Goal: Find specific page/section: Find specific page/section

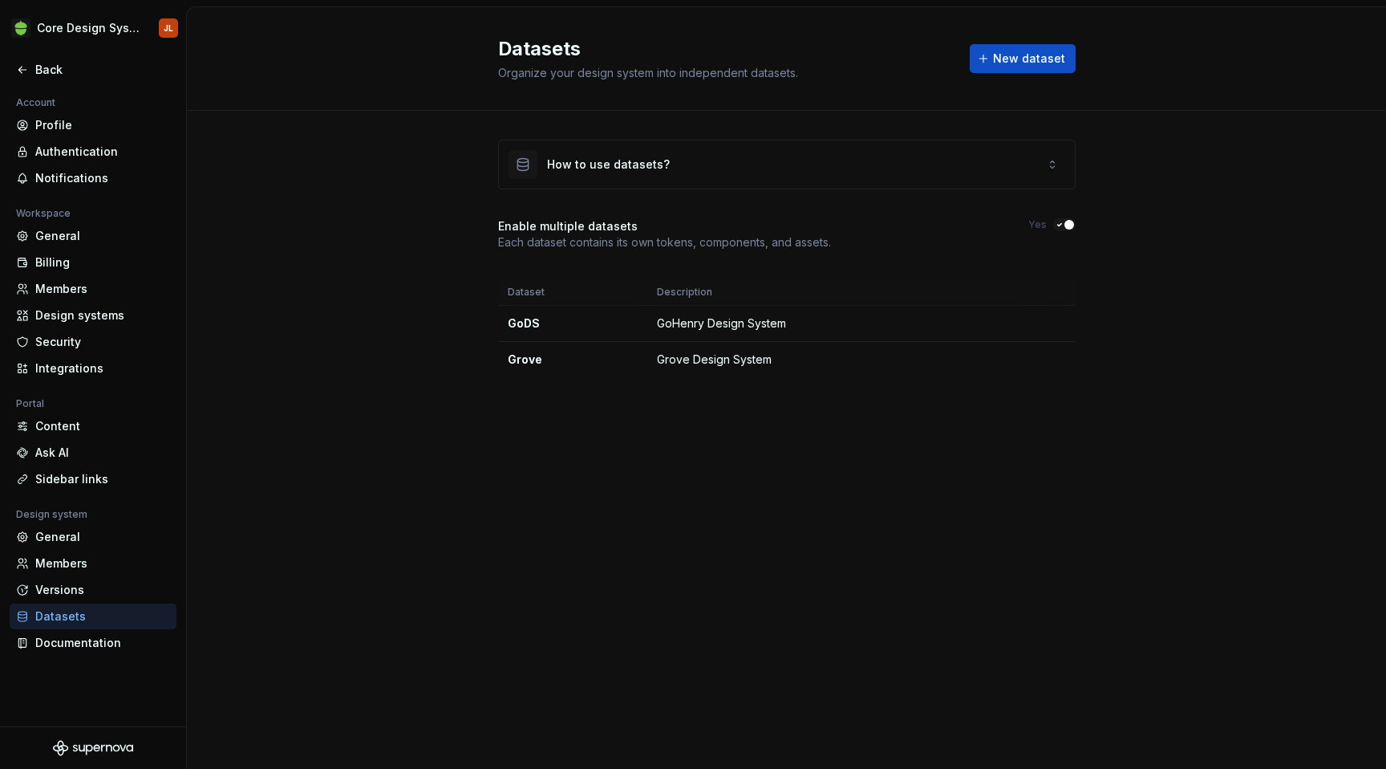
scroll to position [441, 0]
click at [35, 72] on div "Back" at bounding box center [102, 70] width 135 height 16
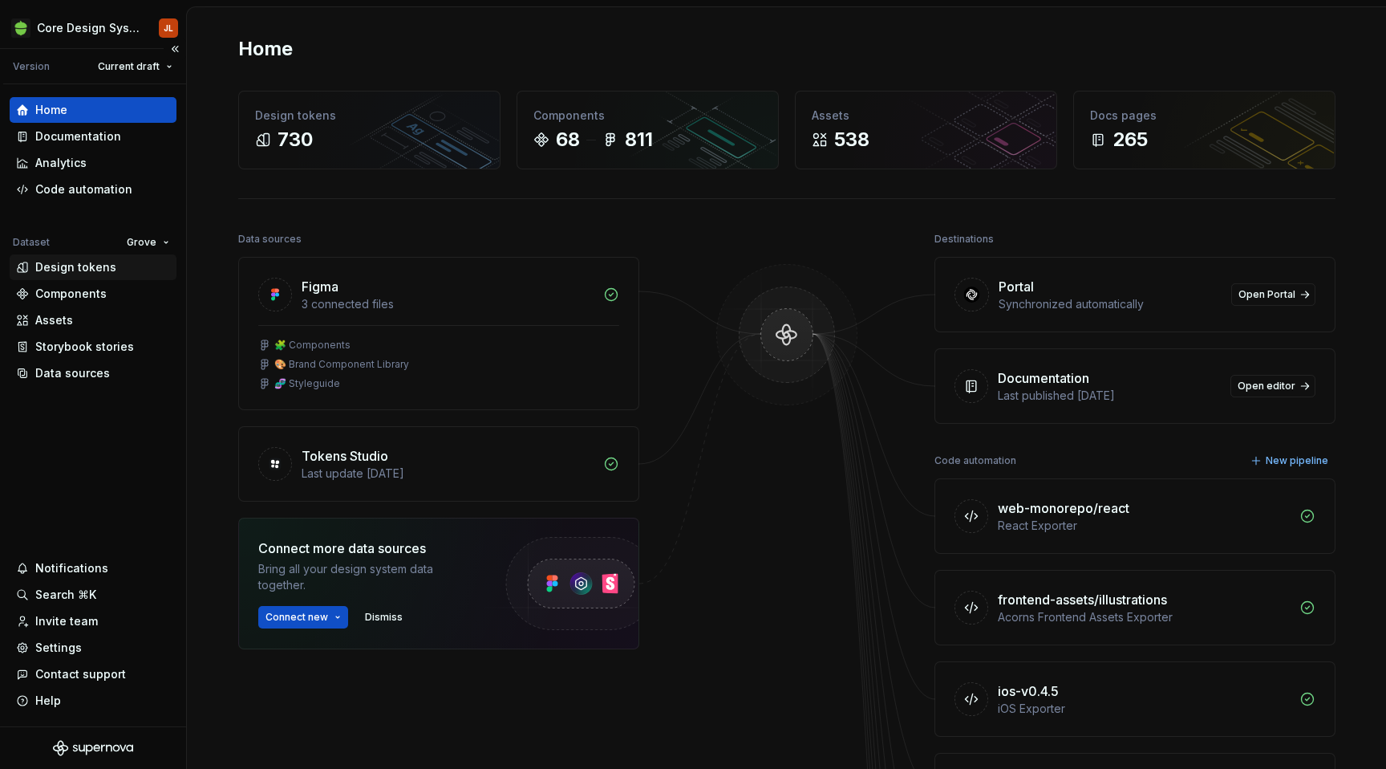
click at [78, 267] on div "Design tokens" at bounding box center [75, 267] width 81 height 16
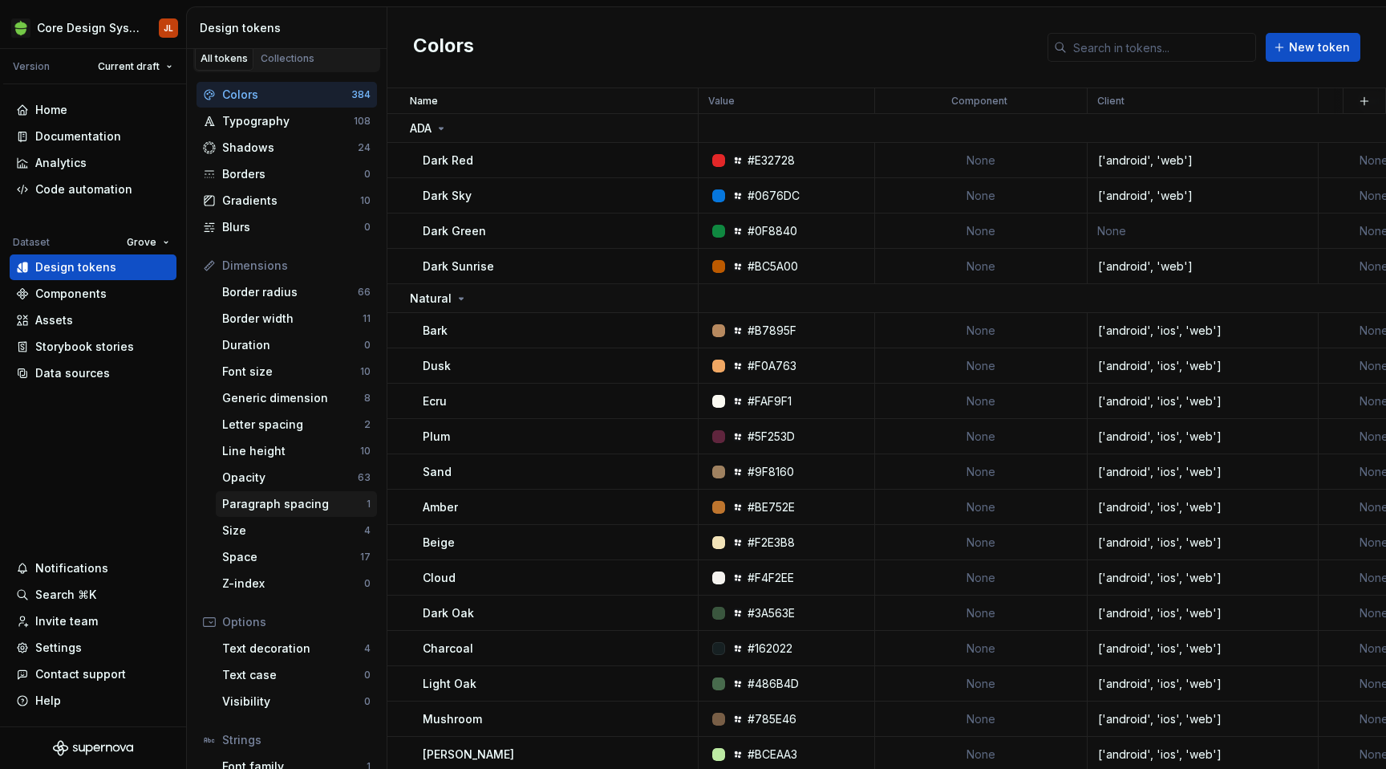
scroll to position [110, 0]
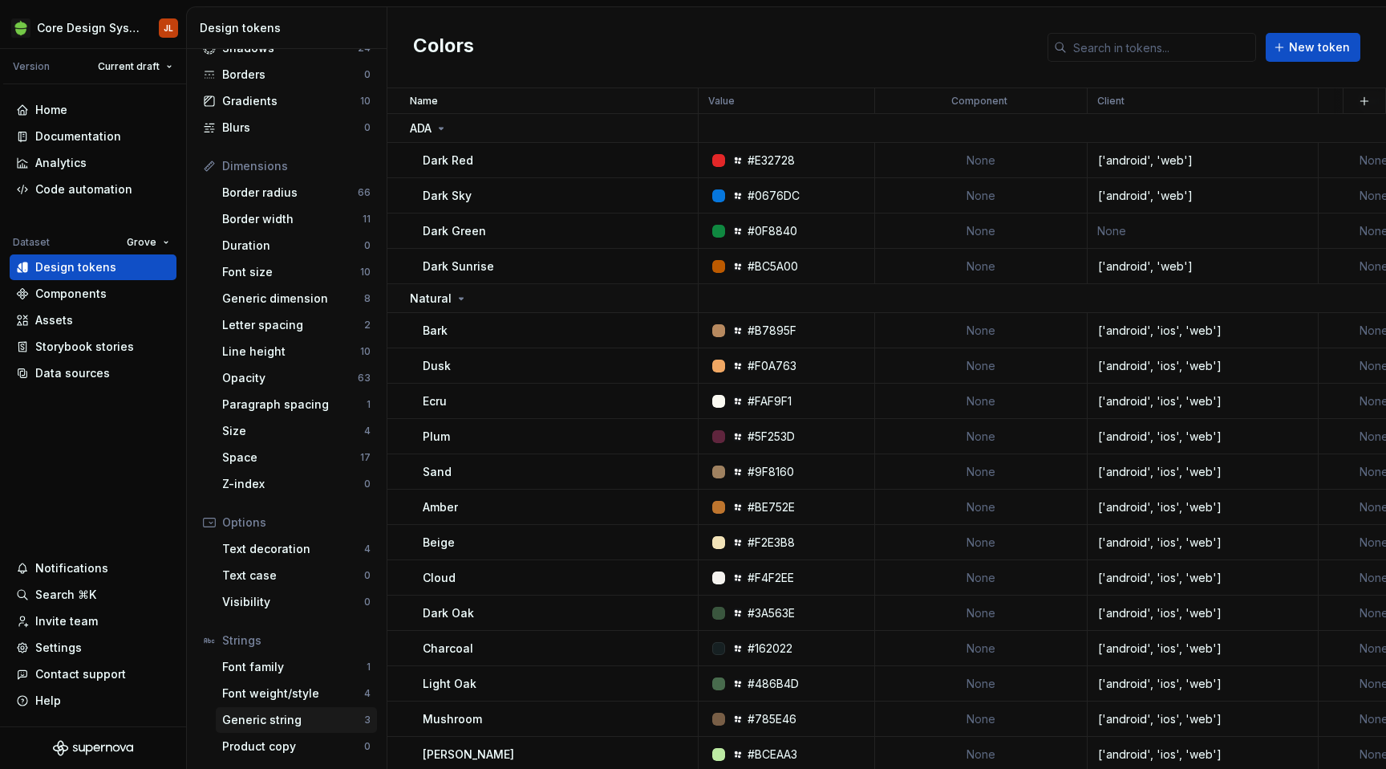
click at [270, 718] on div "Generic string" at bounding box center [293, 720] width 142 height 16
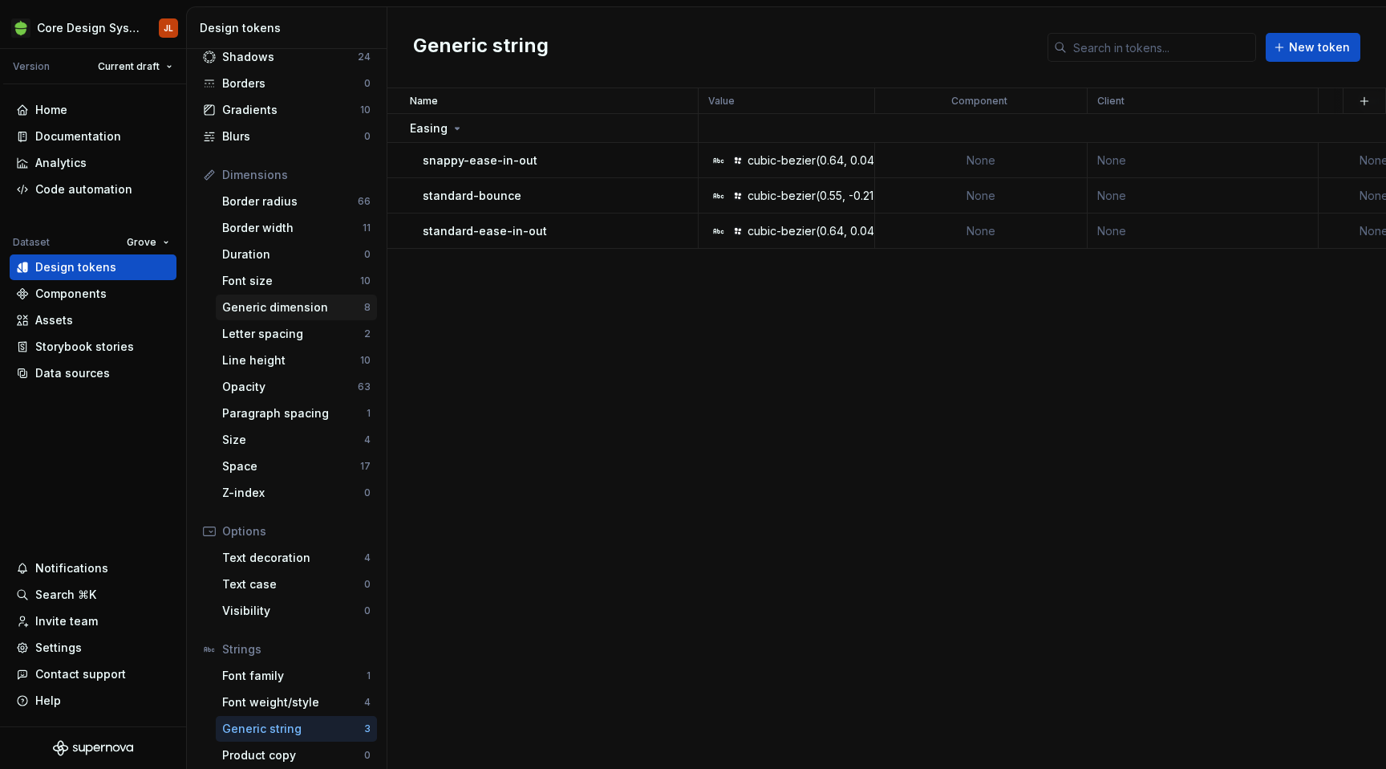
scroll to position [110, 0]
